Goal: Transaction & Acquisition: Book appointment/travel/reservation

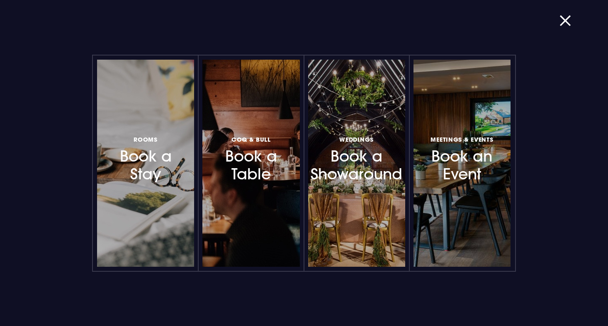
click at [184, 163] on div at bounding box center [184, 163] width 0 height 0
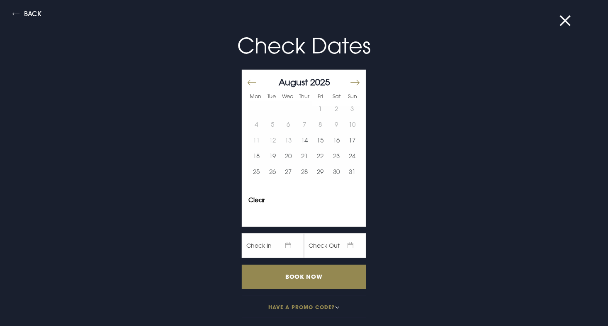
scroll to position [58, 0]
click at [347, 133] on button "17" at bounding box center [352, 141] width 16 height 16
click at [267, 154] on button "19" at bounding box center [273, 156] width 16 height 16
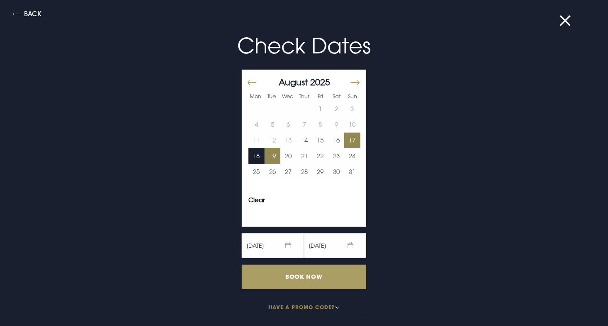
click at [289, 278] on input "Book Now" at bounding box center [304, 277] width 124 height 24
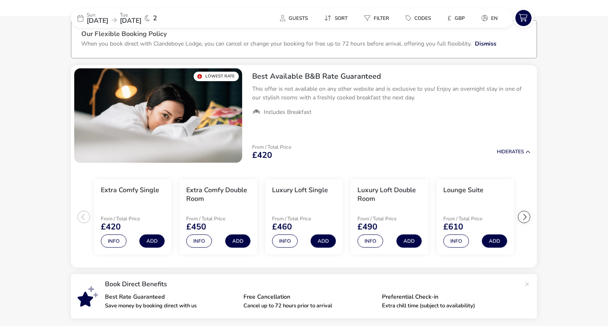
scroll to position [53, 0]
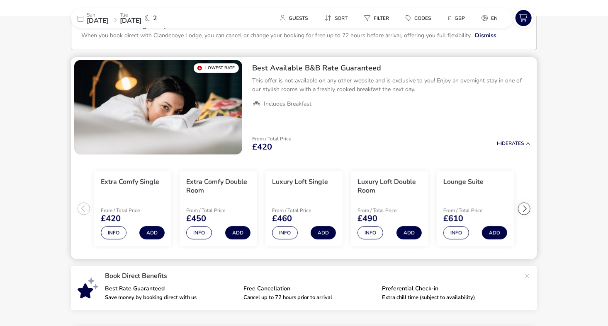
click at [523, 206] on div at bounding box center [524, 209] width 12 height 12
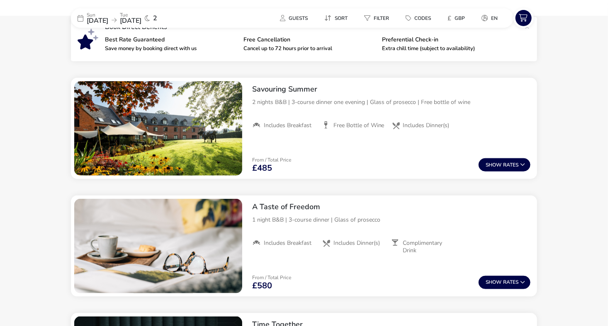
scroll to position [303, 0]
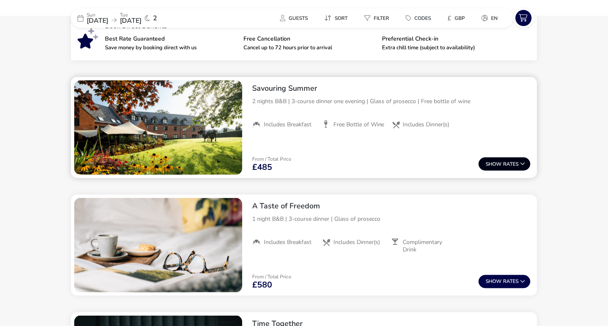
click at [495, 160] on button "Show Rates" at bounding box center [504, 164] width 52 height 13
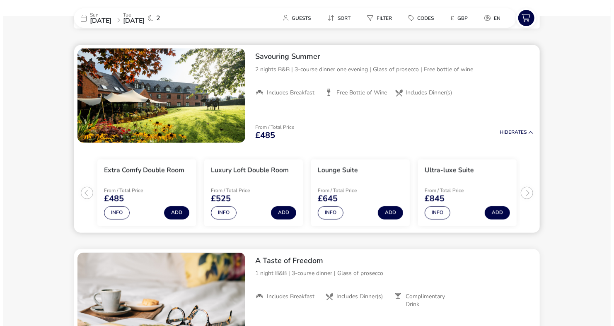
scroll to position [338, 0]
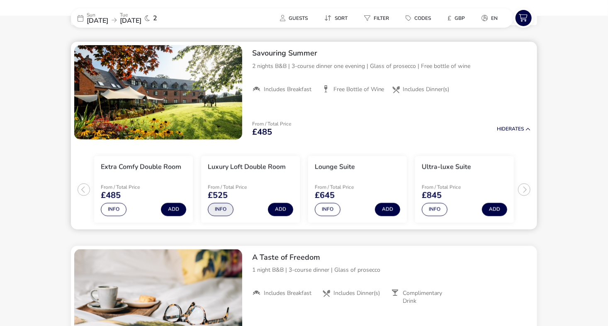
click at [224, 210] on button "Info" at bounding box center [221, 209] width 26 height 13
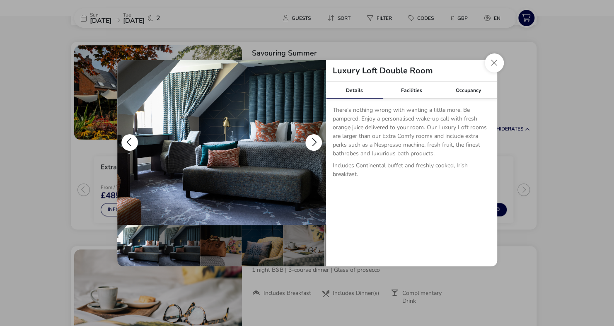
click at [314, 141] on button "details" at bounding box center [314, 142] width 17 height 17
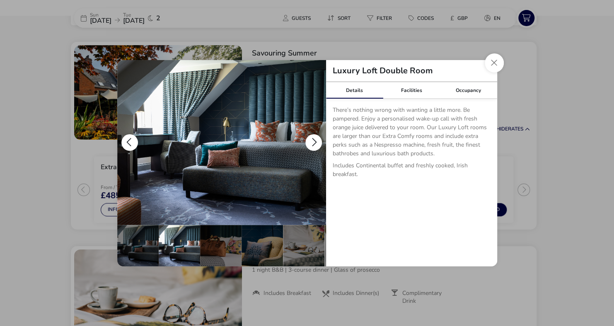
click at [314, 141] on button "details" at bounding box center [314, 142] width 17 height 17
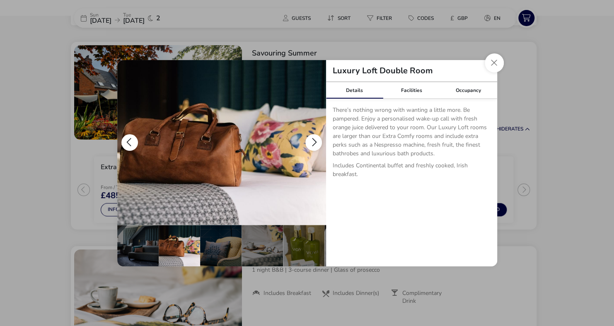
click at [314, 141] on button "details" at bounding box center [314, 142] width 17 height 17
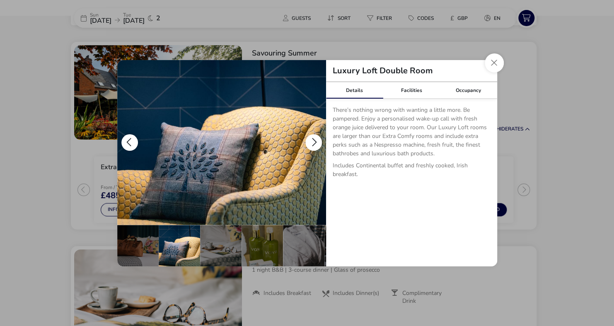
click at [314, 141] on button "details" at bounding box center [314, 142] width 17 height 17
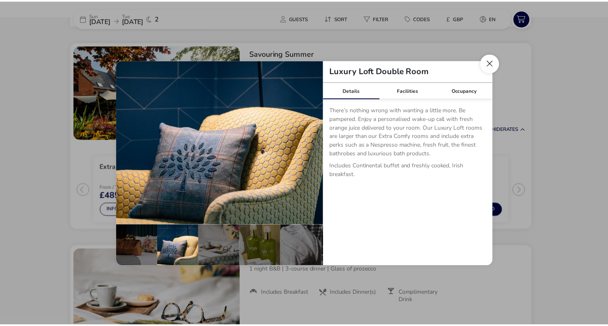
scroll to position [0, 124]
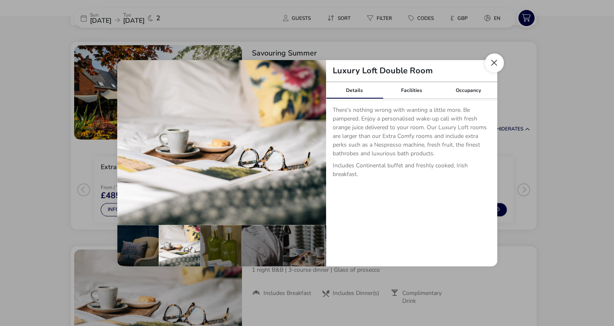
click at [493, 57] on button "Close dialog" at bounding box center [494, 62] width 19 height 19
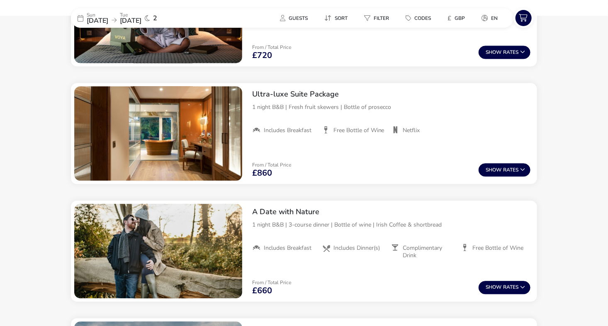
scroll to position [860, 0]
